Goal: Navigation & Orientation: Find specific page/section

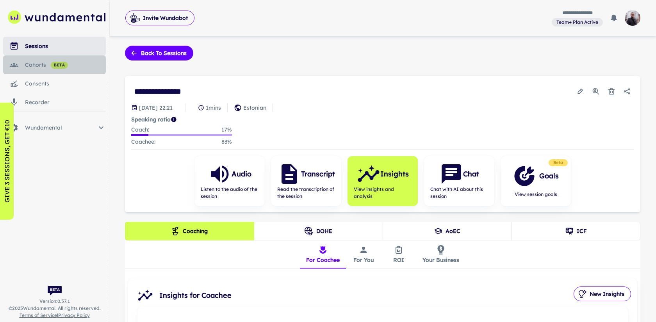
click at [56, 65] on span "beta" at bounding box center [59, 65] width 17 height 6
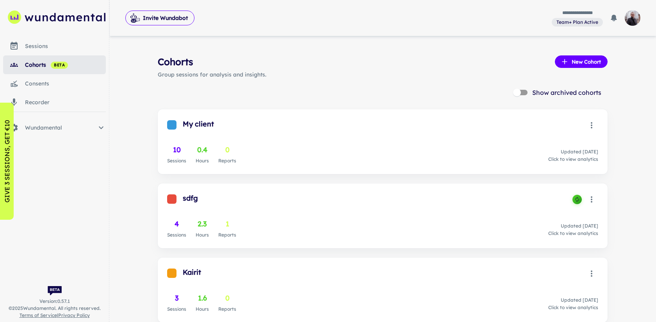
click at [69, 43] on div "sessions" at bounding box center [65, 46] width 81 height 9
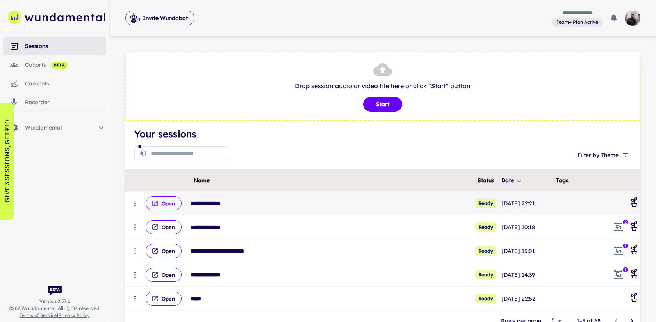
click at [151, 203] on button "Open" at bounding box center [164, 203] width 36 height 14
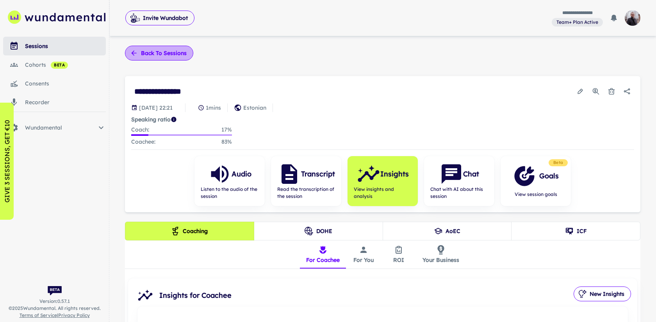
click at [164, 52] on button "Back to sessions" at bounding box center [159, 53] width 68 height 15
